Goal: Navigation & Orientation: Find specific page/section

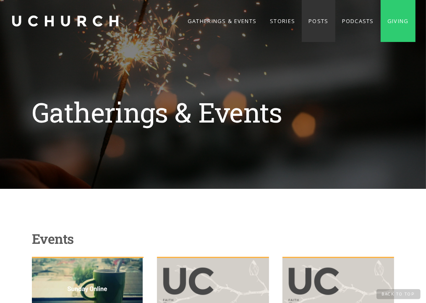
click at [316, 21] on link "Posts" at bounding box center [318, 21] width 33 height 42
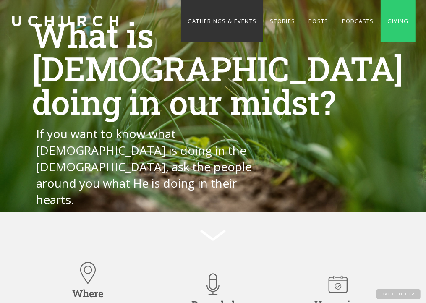
click at [222, 18] on link "Gatherings & Events" at bounding box center [222, 21] width 82 height 42
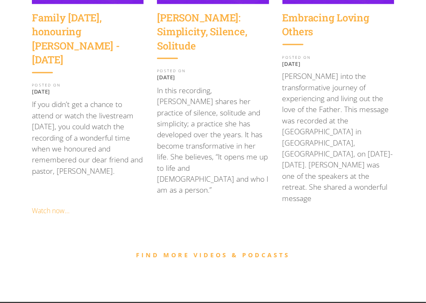
scroll to position [996, 0]
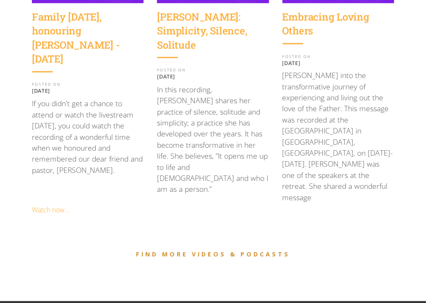
click at [243, 251] on link "FIND MORE VIDEOS & PODCASTS" at bounding box center [213, 255] width 154 height 8
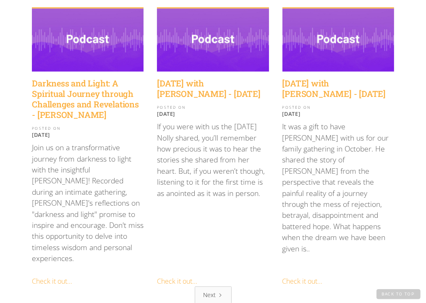
scroll to position [1184, 0]
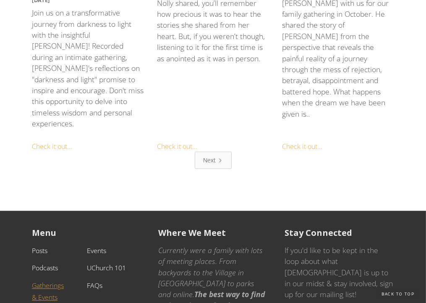
click at [51, 281] on link "Gatherings & Events" at bounding box center [48, 291] width 32 height 21
